Goal: Task Accomplishment & Management: Manage account settings

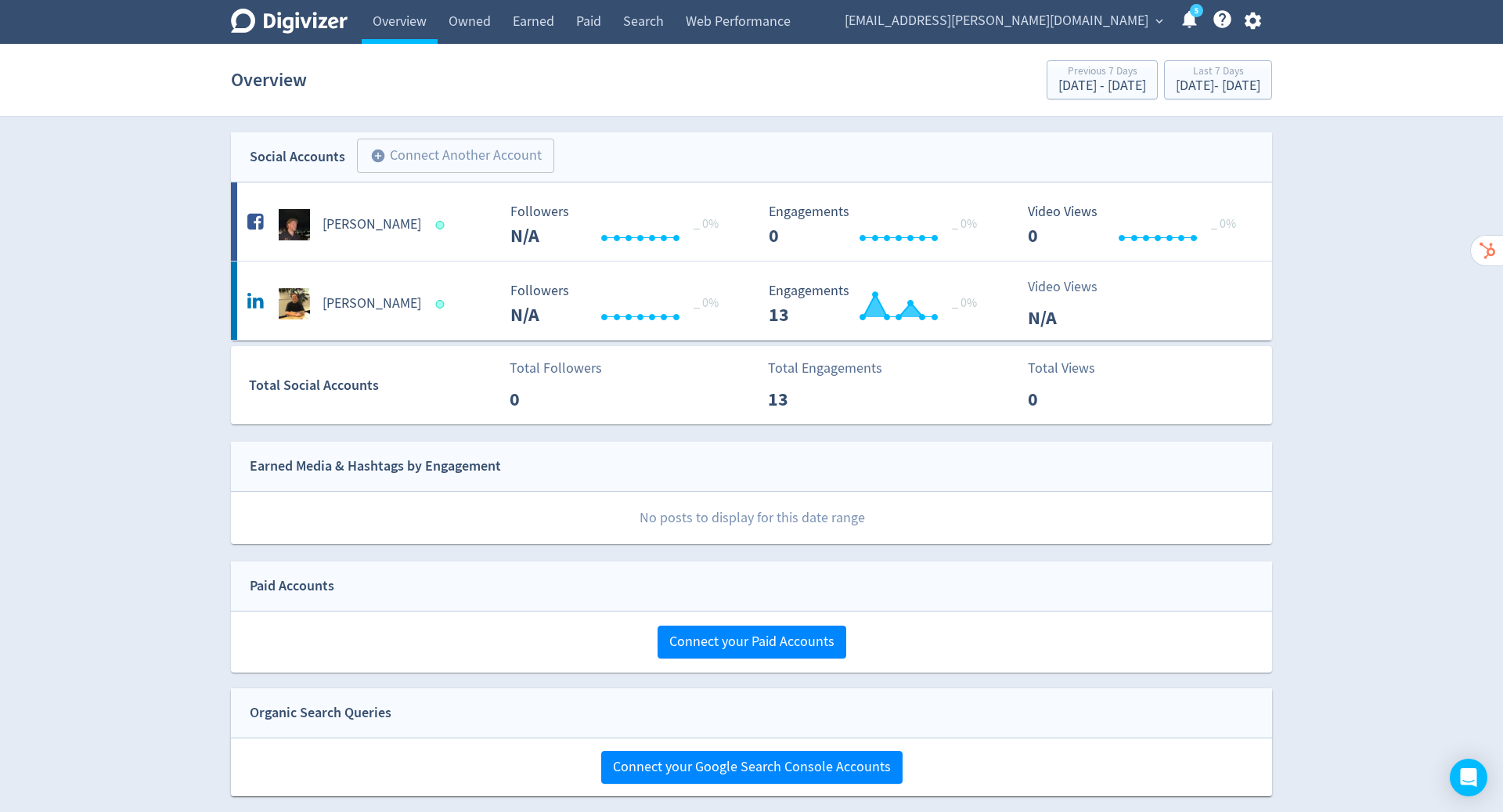
click at [1257, 19] on icon "button" at bounding box center [1252, 21] width 17 height 17
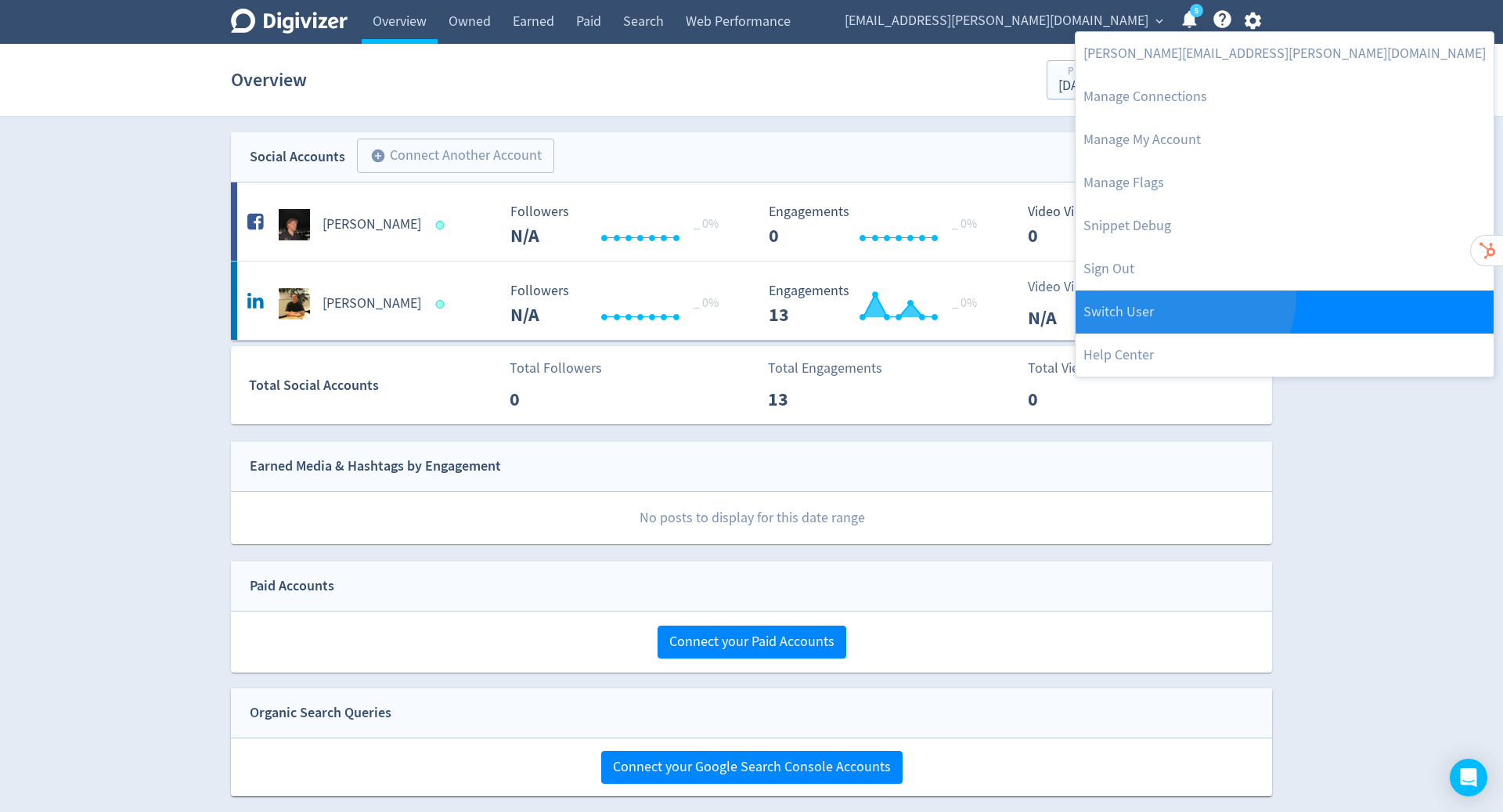
click at [1183, 296] on link "Switch User" at bounding box center [1285, 311] width 418 height 43
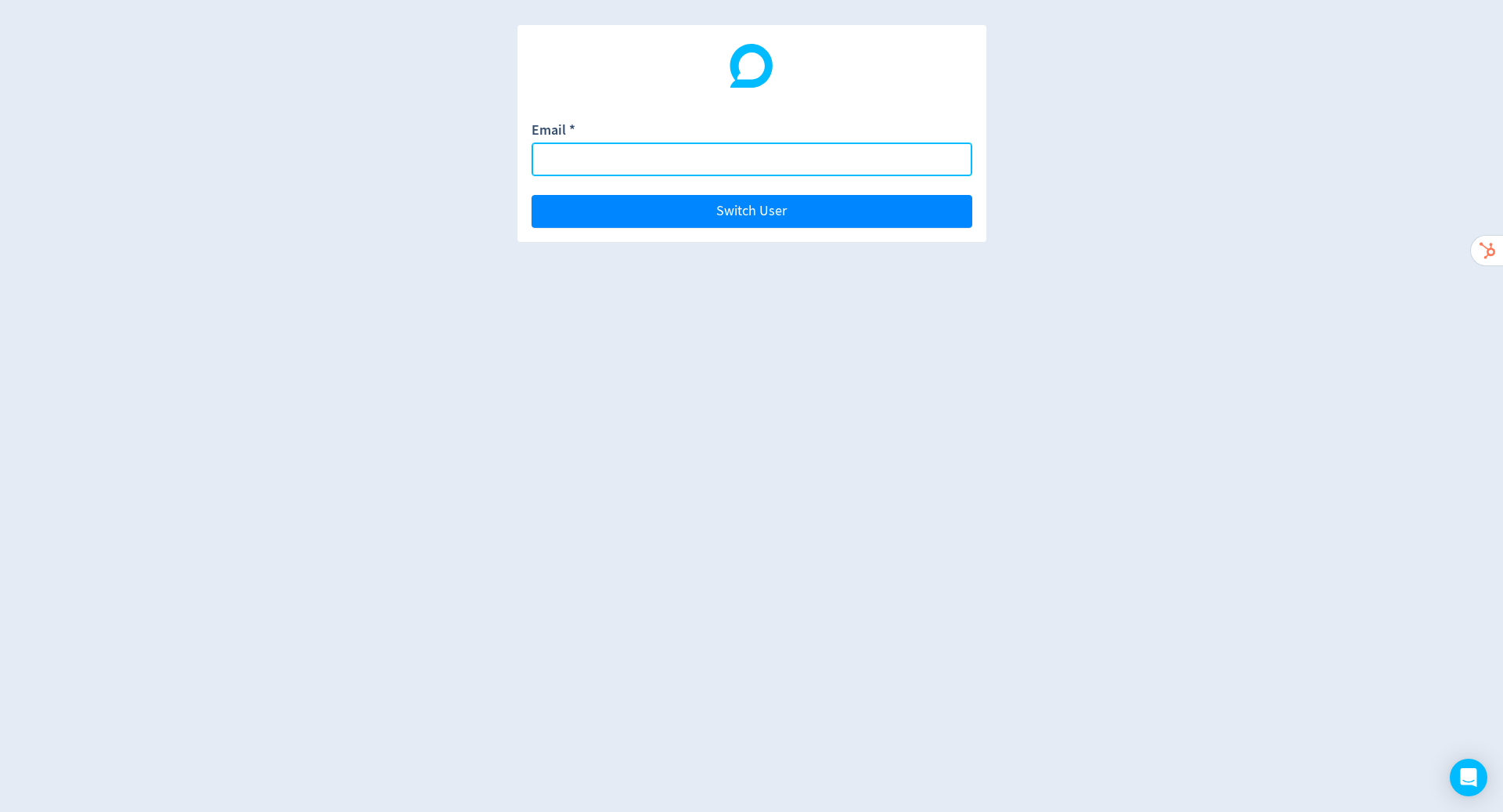
click at [819, 161] on input "Email *" at bounding box center [752, 159] width 441 height 33
paste input "[PERSON_NAME][EMAIL_ADDRESS][DOMAIN_NAME]"
type input "[PERSON_NAME][EMAIL_ADDRESS][DOMAIN_NAME]"
click at [532, 195] on button "Switch User" at bounding box center [752, 211] width 441 height 33
